Goal: Entertainment & Leisure: Consume media (video, audio)

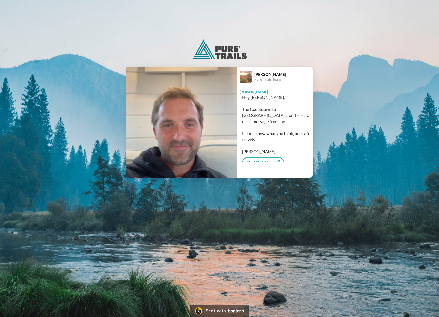
click at [261, 75] on div "[PERSON_NAME]" at bounding box center [284, 74] width 58 height 5
click at [206, 310] on div "Sent with" at bounding box center [216, 311] width 20 height 5
click at [404, 122] on div "CC Play/Pause 0:00 / 4:13 [PERSON_NAME] Pure Trails Team [PERSON_NAME] Hey [PER…" at bounding box center [219, 122] width 439 height 111
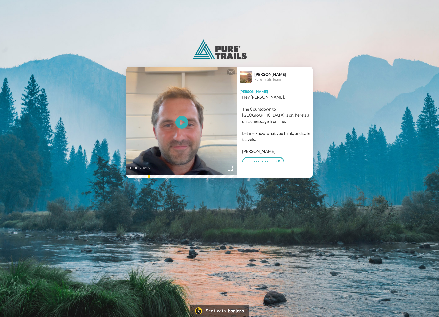
click at [204, 216] on div "CC Play/Pause 0:00 / 4:13 [PERSON_NAME] Pure Trails Team [PERSON_NAME] Hey [PER…" at bounding box center [219, 158] width 439 height 317
click at [226, 309] on div "Sent with bonjoro" at bounding box center [225, 311] width 38 height 5
click at [179, 121] on icon at bounding box center [181, 122] width 13 height 13
click at [232, 169] on img at bounding box center [230, 168] width 5 height 5
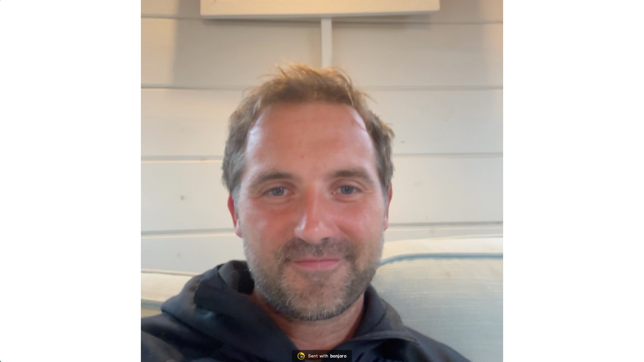
click at [306, 317] on video at bounding box center [322, 181] width 644 height 362
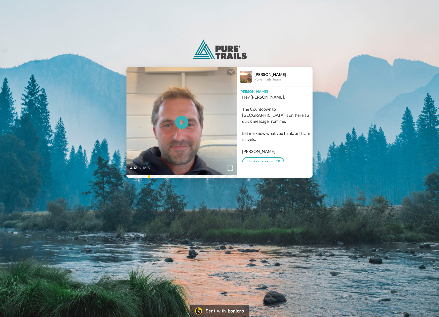
click at [182, 123] on icon "Play/Pause" at bounding box center [181, 122] width 13 height 24
click at [138, 173] on div "0:06 / 4:13" at bounding box center [182, 169] width 111 height 11
click at [183, 121] on icon "Play/Pause" at bounding box center [181, 122] width 13 height 24
click at [181, 123] on icon "Play/Pause" at bounding box center [181, 122] width 13 height 24
